Goal: Task Accomplishment & Management: Manage account settings

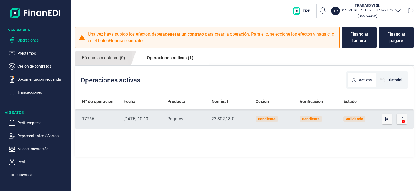
click at [403, 121] on icon at bounding box center [403, 121] width 3 height 3
click at [402, 122] on icon at bounding box center [403, 121] width 3 height 3
click at [402, 121] on icon at bounding box center [403, 121] width 3 height 3
click at [401, 120] on icon "button" at bounding box center [401, 119] width 3 height 4
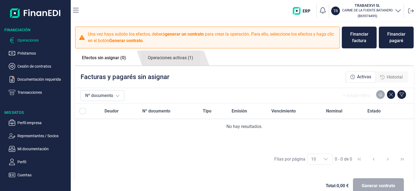
click at [394, 80] on span "Historial" at bounding box center [395, 77] width 16 height 7
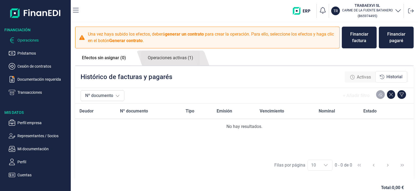
click at [363, 75] on span "Activas" at bounding box center [364, 77] width 14 height 7
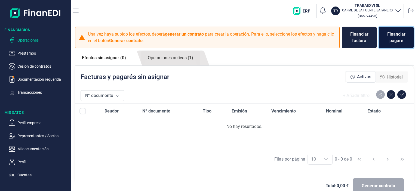
click at [402, 38] on div "Financiar pagaré" at bounding box center [396, 37] width 26 height 13
click at [391, 39] on div "Financiar pagaré" at bounding box center [396, 37] width 26 height 13
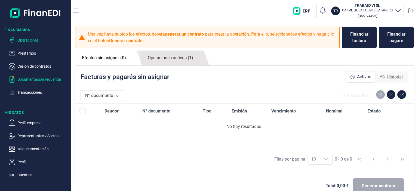
click at [50, 82] on p "Documentación requerida" at bounding box center [42, 79] width 51 height 7
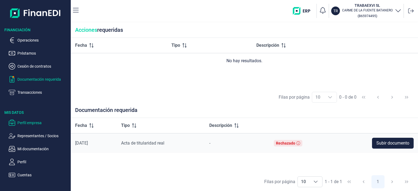
click at [32, 125] on p "Perfil empresa" at bounding box center [42, 123] width 51 height 7
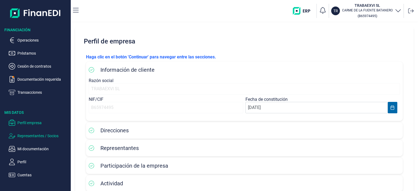
click at [43, 135] on p "Representantes / Socios" at bounding box center [42, 136] width 51 height 7
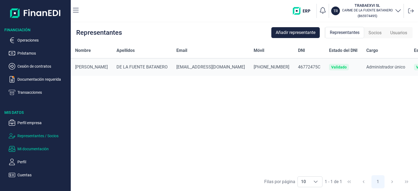
click at [36, 147] on p "Mi documentación" at bounding box center [42, 149] width 51 height 7
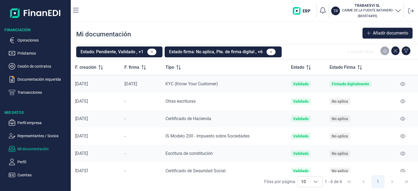
scroll to position [7, 0]
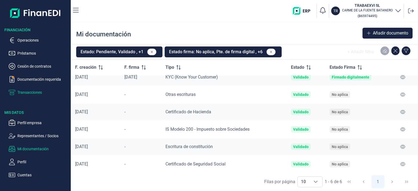
click at [27, 92] on p "Transacciones" at bounding box center [42, 92] width 51 height 7
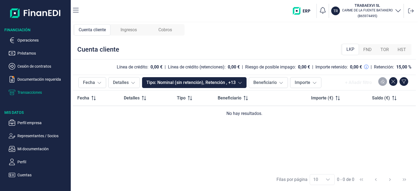
click at [131, 32] on span "Ingresos" at bounding box center [129, 30] width 16 height 7
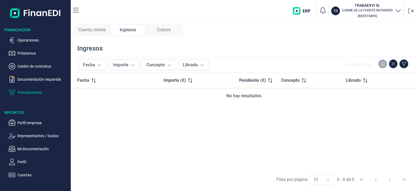
click at [162, 29] on span "Cobros" at bounding box center [164, 30] width 14 height 7
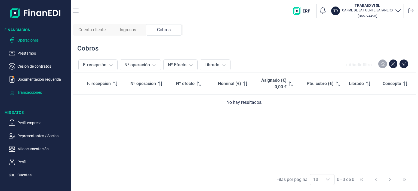
click at [30, 42] on p "Operaciones" at bounding box center [42, 40] width 51 height 7
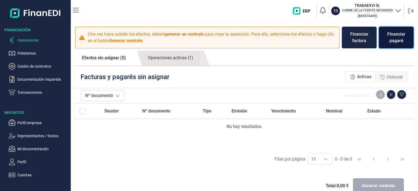
click at [396, 41] on div "Financiar pagaré" at bounding box center [396, 37] width 26 height 13
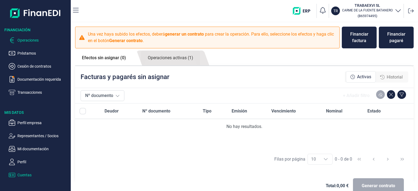
click at [25, 176] on p "Cuentas" at bounding box center [42, 175] width 51 height 7
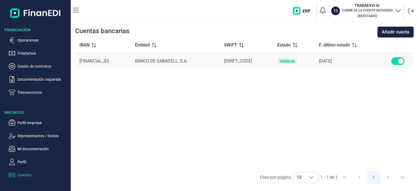
drag, startPoint x: 402, startPoint y: 59, endPoint x: 394, endPoint y: 60, distance: 8.2
click at [394, 60] on input "checkbox" at bounding box center [398, 61] width 13 height 8
checkbox input "true"
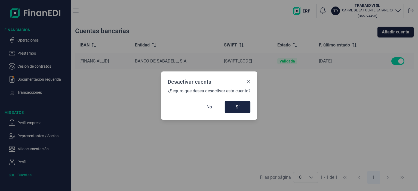
click at [249, 80] on icon "Close" at bounding box center [248, 82] width 4 height 4
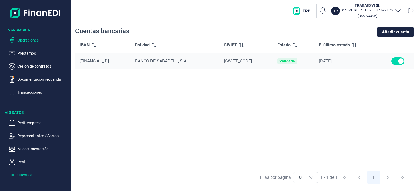
click at [31, 41] on p "Operaciones" at bounding box center [42, 40] width 51 height 7
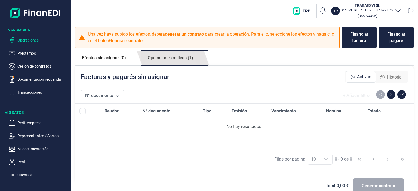
click at [155, 56] on link "Operaciones activas (1)" at bounding box center [170, 58] width 59 height 15
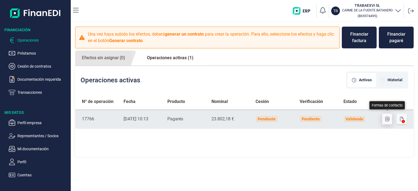
click at [386, 118] on icon "button" at bounding box center [387, 119] width 4 height 4
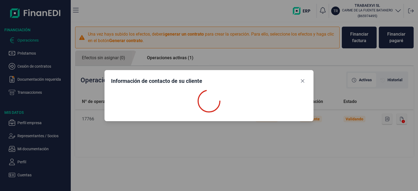
select select "ES"
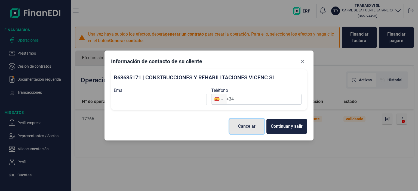
click at [247, 129] on div "Cancelar" at bounding box center [246, 126] width 17 height 7
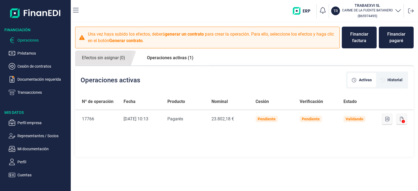
click at [177, 59] on link "Operaciones activas (1)" at bounding box center [170, 58] width 60 height 15
click at [307, 10] on img "button" at bounding box center [304, 11] width 22 height 8
